Goal: Information Seeking & Learning: Understand process/instructions

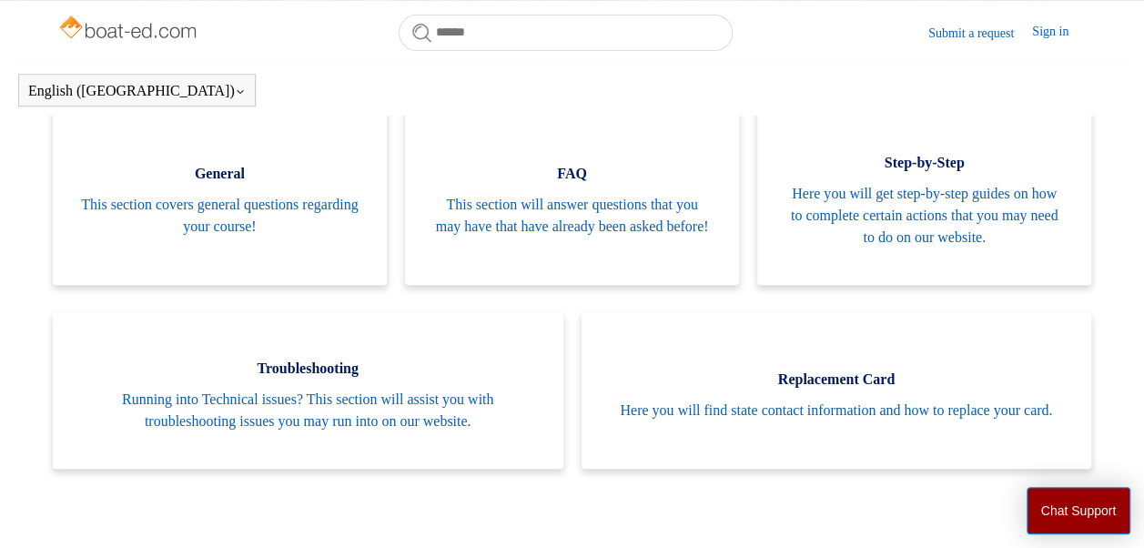
scroll to position [370, 0]
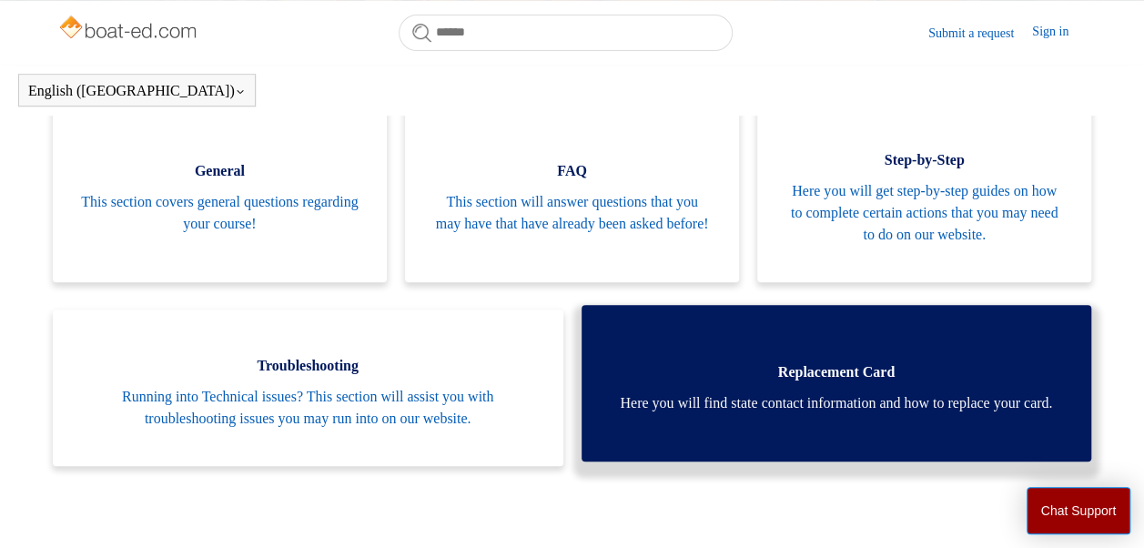
click at [824, 370] on span "Replacement Card" at bounding box center [837, 372] width 456 height 22
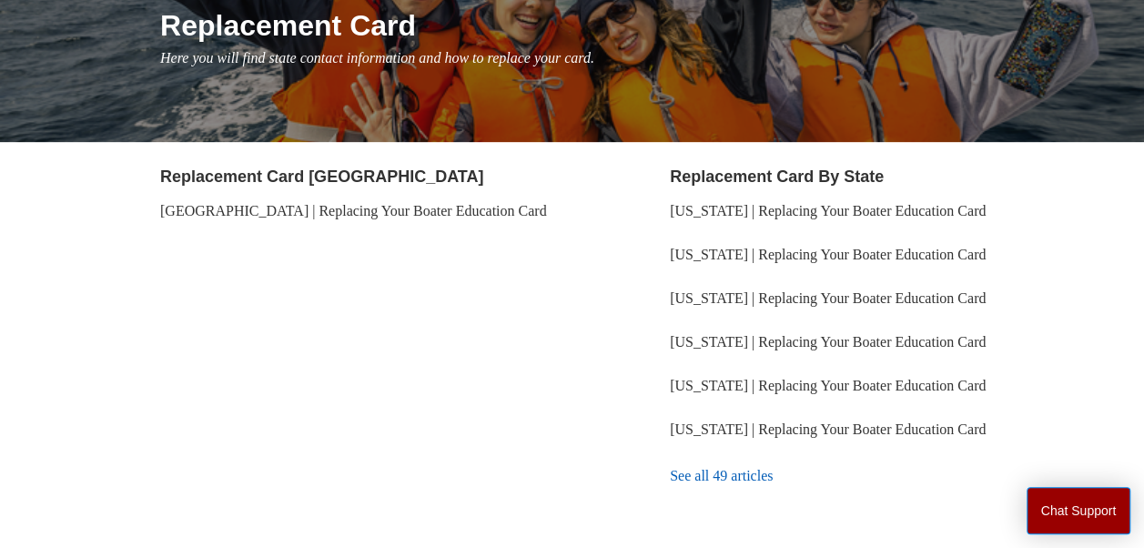
scroll to position [249, 0]
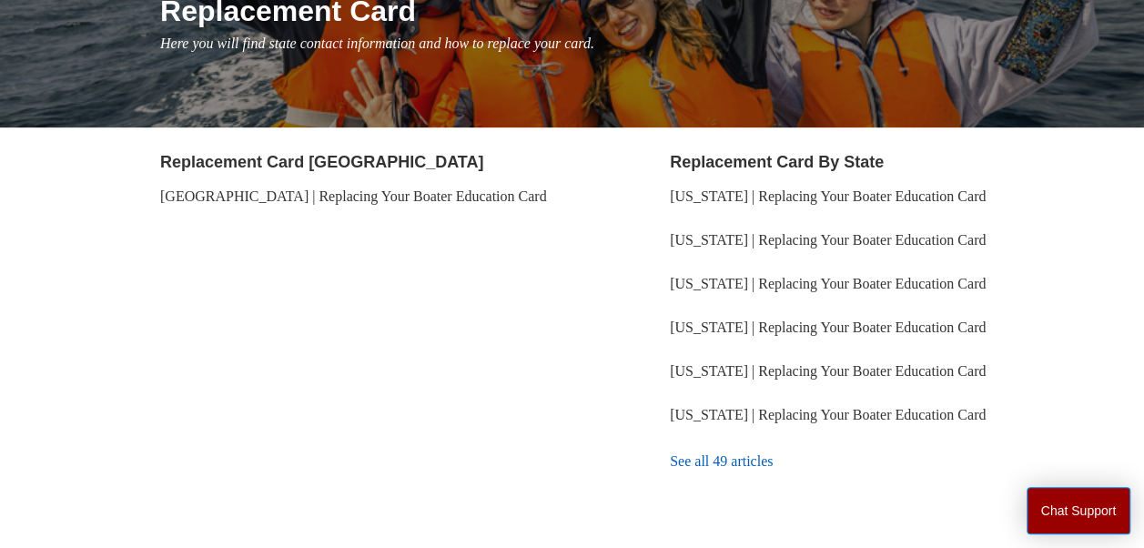
click at [735, 458] on link "See all 49 articles" at bounding box center [878, 461] width 417 height 49
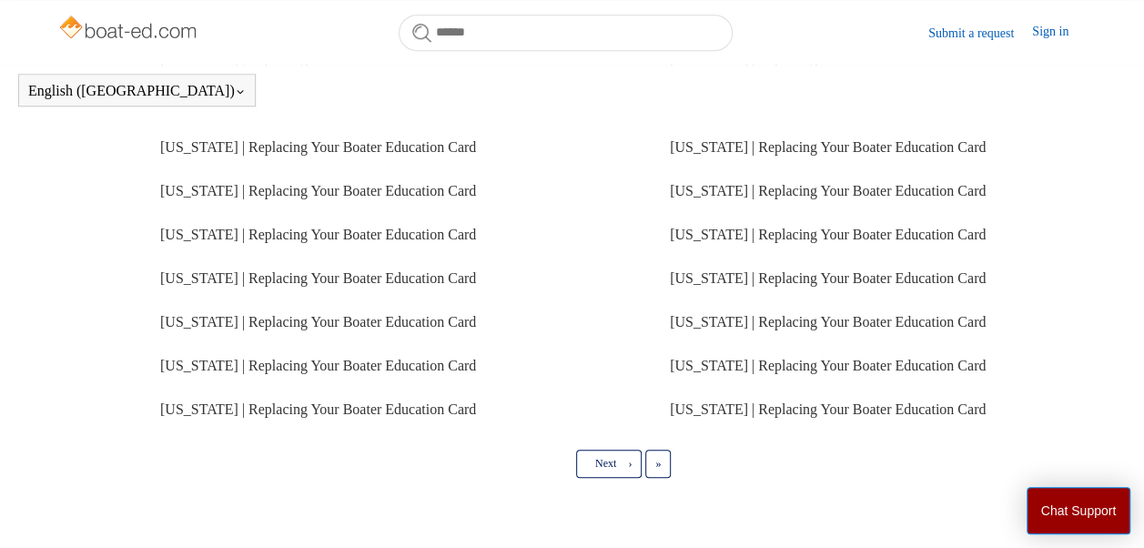
scroll to position [606, 0]
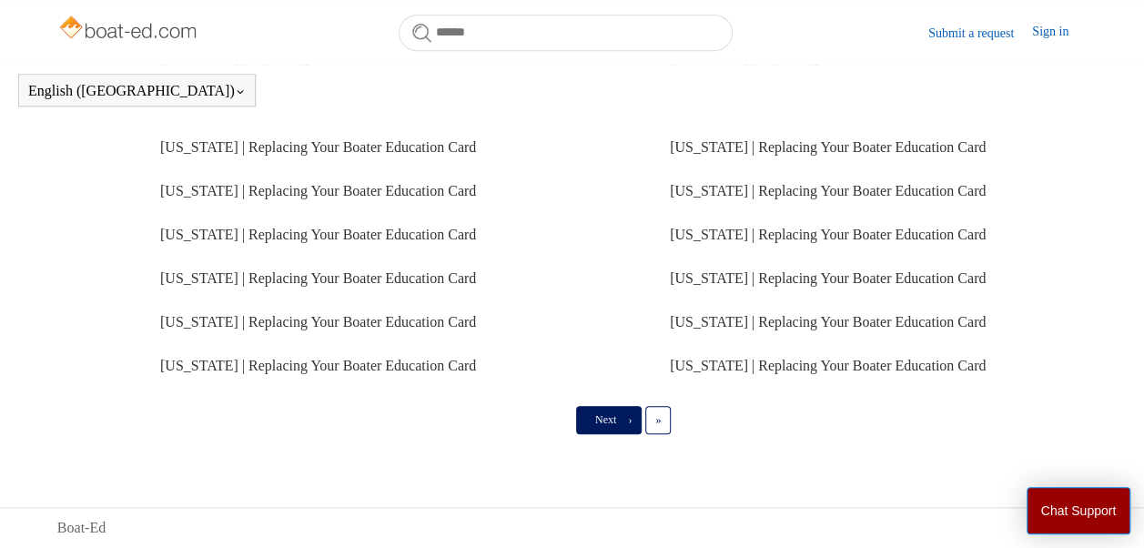
click at [627, 417] on link "Next ›" at bounding box center [609, 419] width 66 height 27
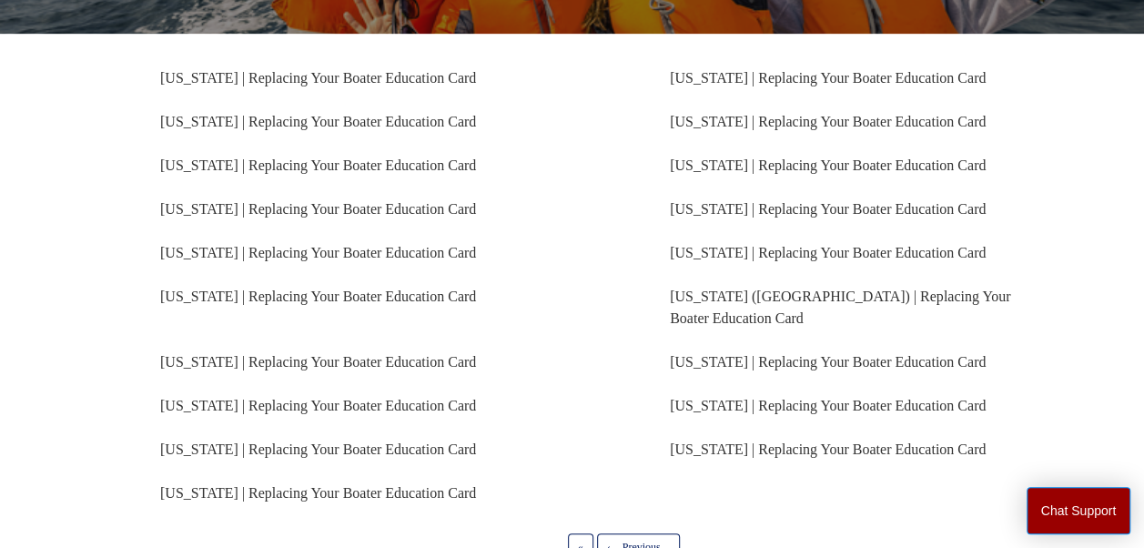
scroll to position [327, 0]
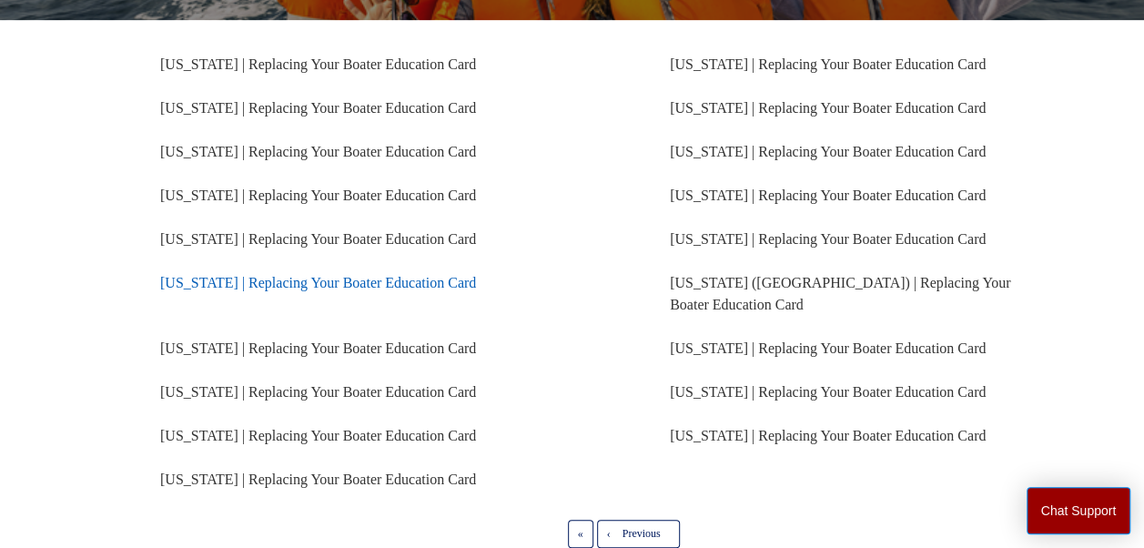
click at [318, 275] on link "Florida | Replacing Your Boater Education Card" at bounding box center [318, 282] width 316 height 15
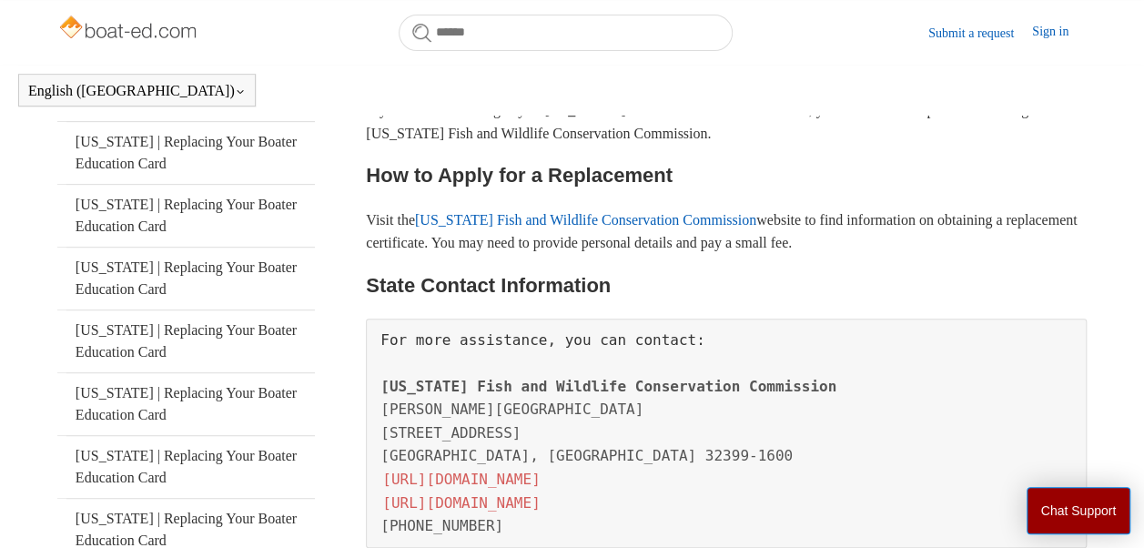
scroll to position [396, 0]
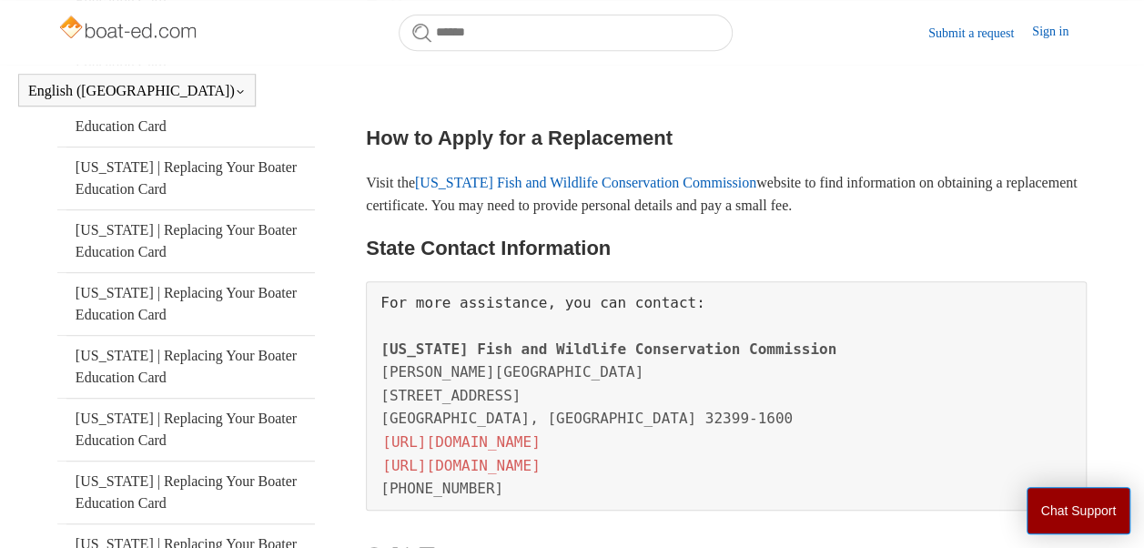
click at [570, 175] on link "Florida Fish and Wildlife Conservation Commission" at bounding box center [585, 182] width 341 height 15
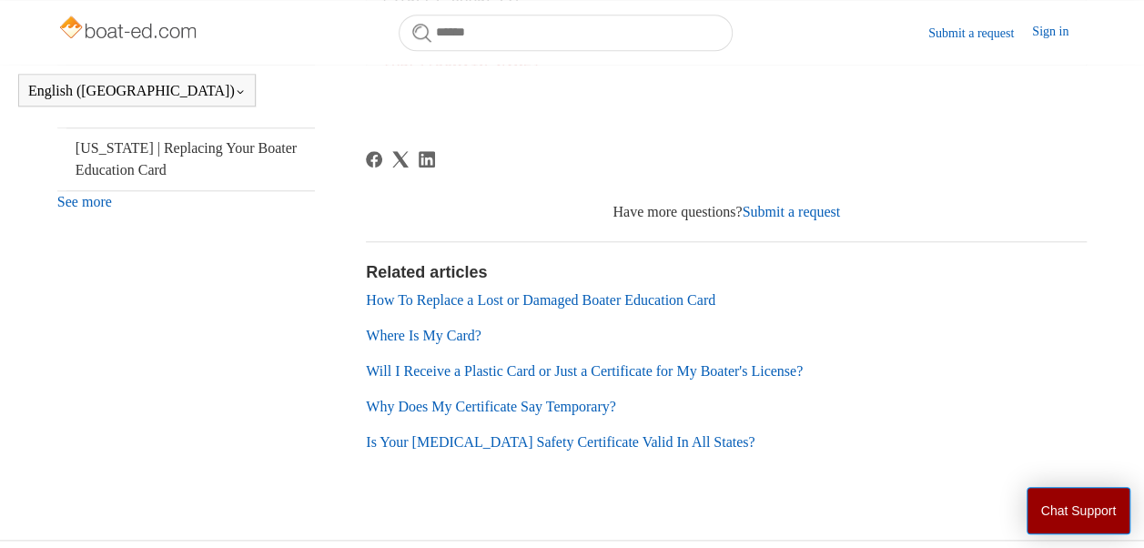
scroll to position [801, 0]
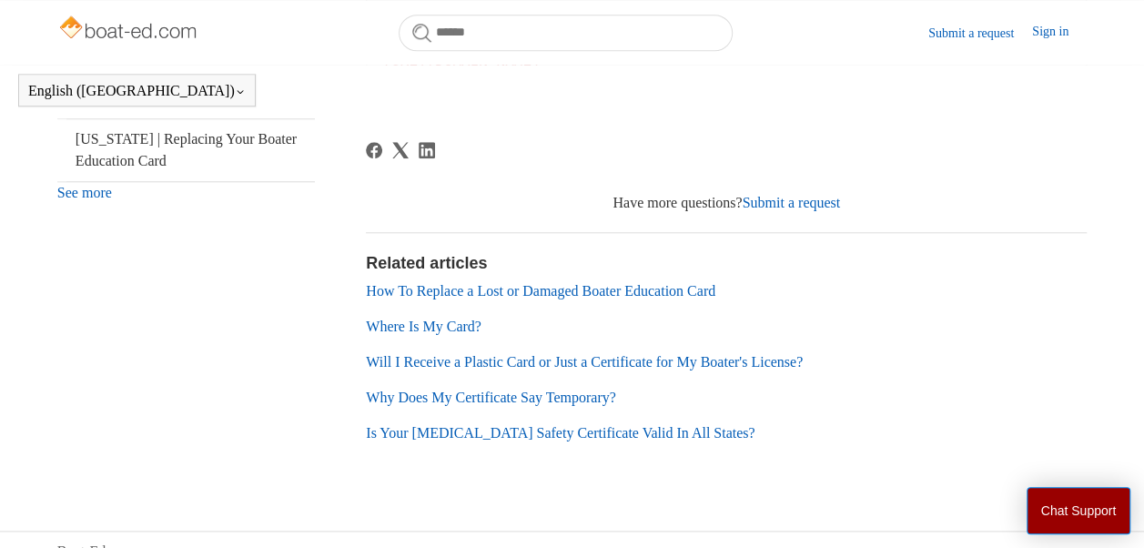
click at [423, 327] on link "Where Is My Card?" at bounding box center [424, 325] width 116 height 15
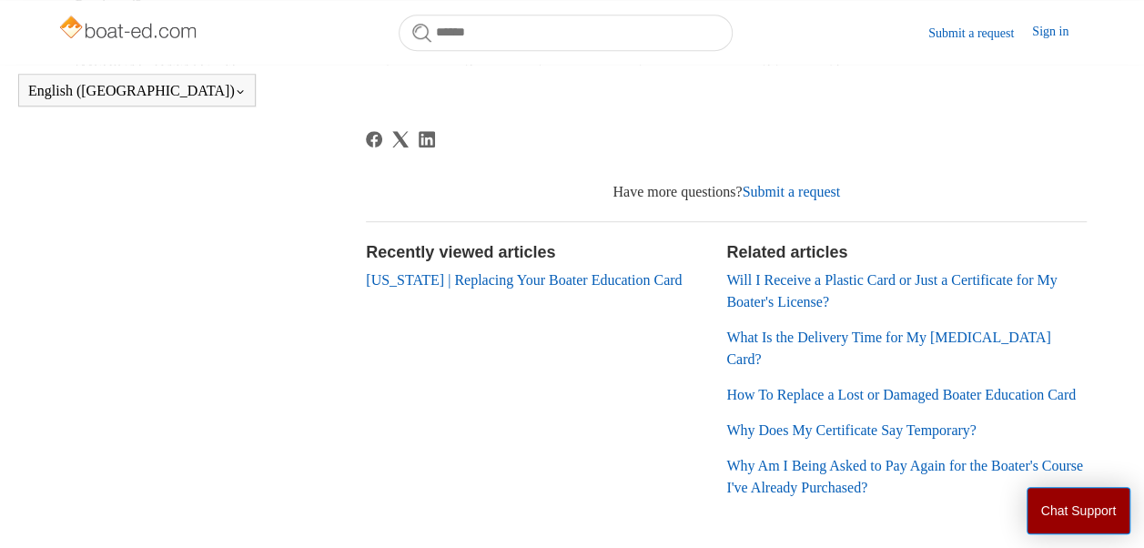
scroll to position [515, 0]
click at [798, 297] on link "Will I Receive a Plastic Card or Just a Certificate for My Boater's License?" at bounding box center [891, 292] width 330 height 37
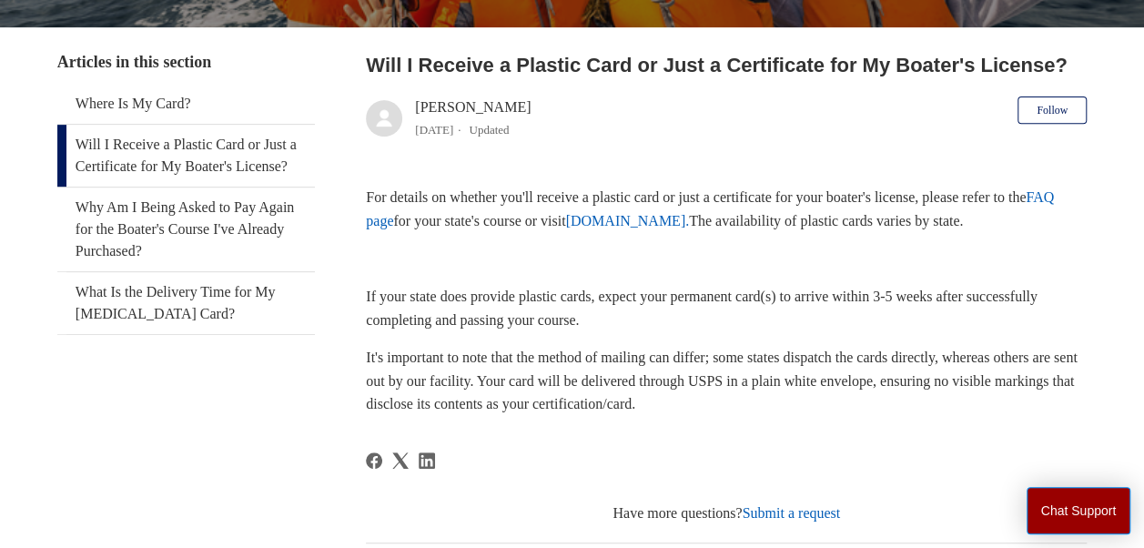
scroll to position [328, 0]
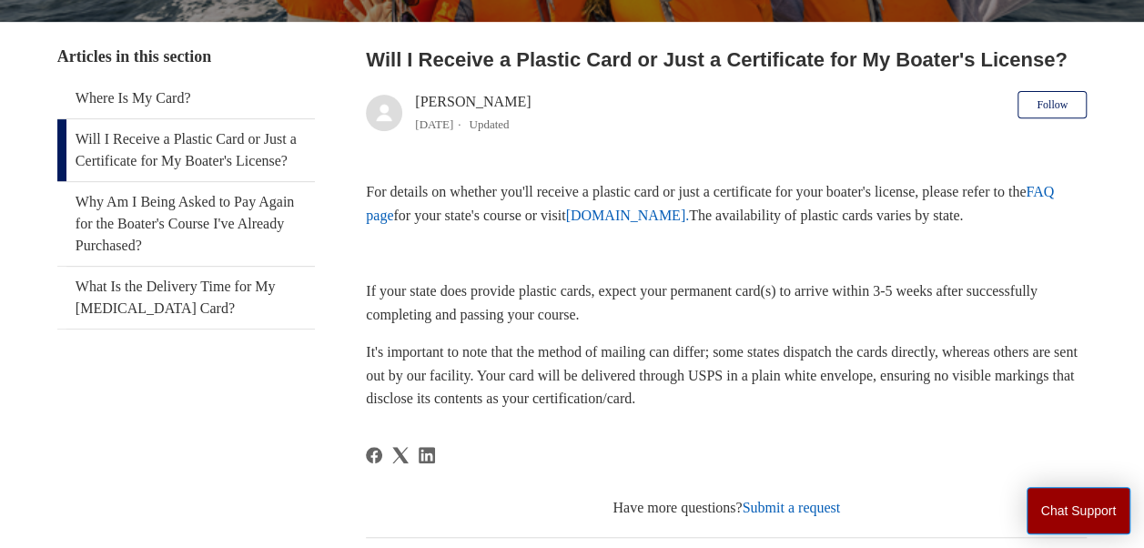
click at [689, 215] on link "[DOMAIN_NAME]." at bounding box center [627, 214] width 124 height 15
